Goal: Feedback & Contribution: Submit feedback/report problem

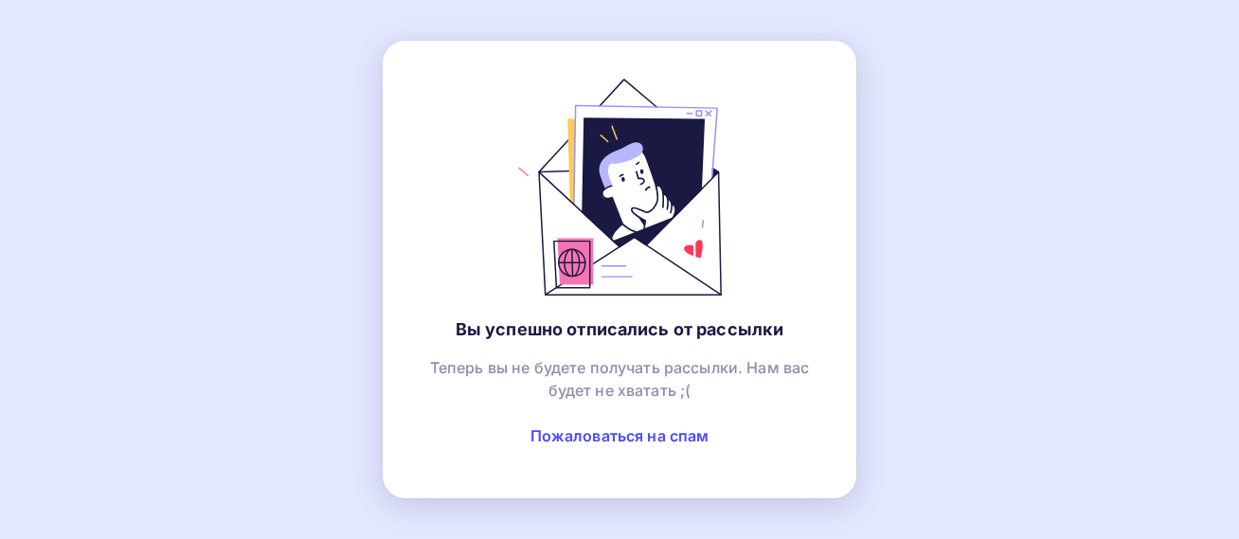
click at [604, 434] on link "Пожаловаться на спам" at bounding box center [620, 435] width 179 height 19
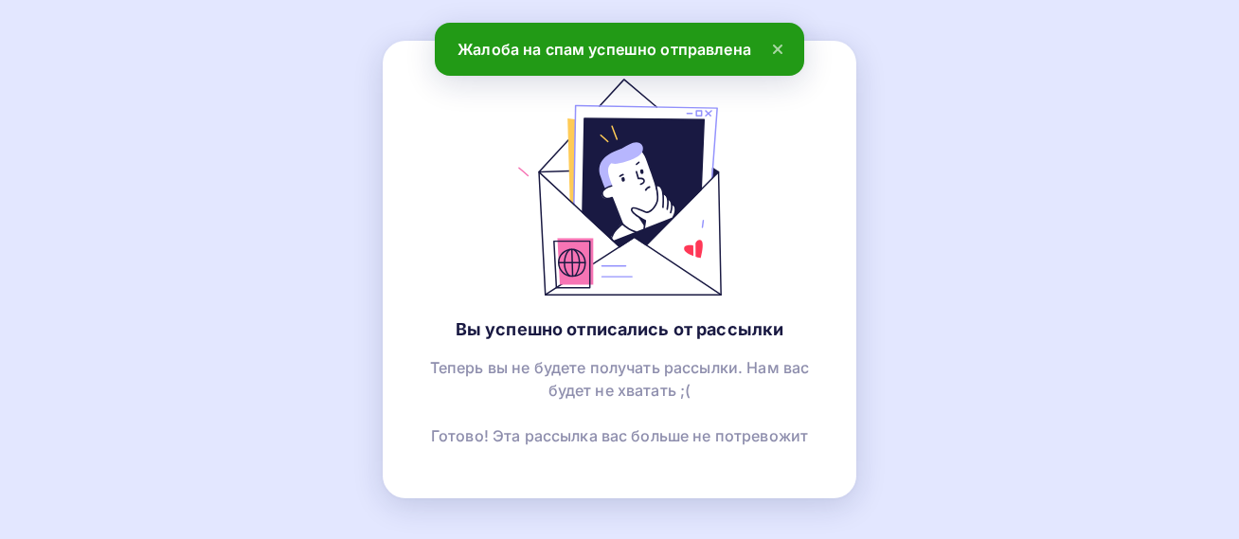
click at [773, 43] on icon at bounding box center [777, 49] width 23 height 23
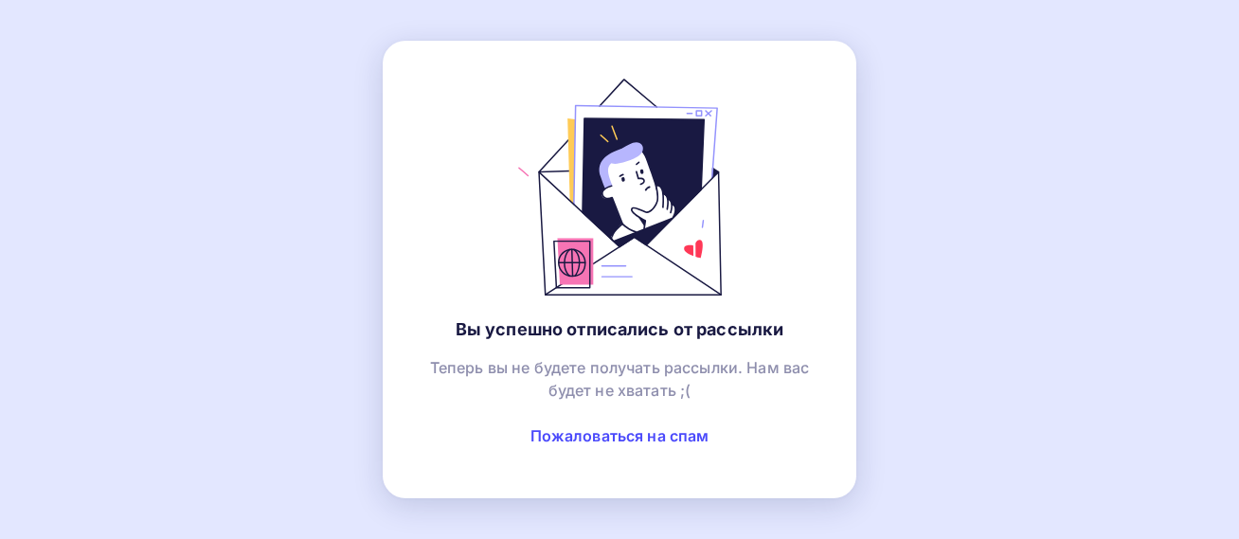
click at [586, 432] on link "Пожаловаться на спам" at bounding box center [620, 435] width 179 height 19
